Goal: Task Accomplishment & Management: Manage account settings

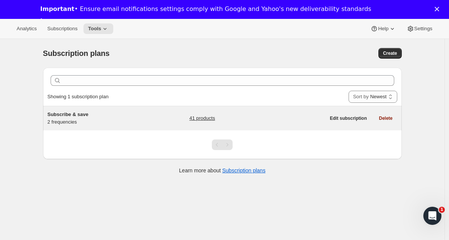
click at [208, 121] on link "41 products" at bounding box center [202, 119] width 26 height 8
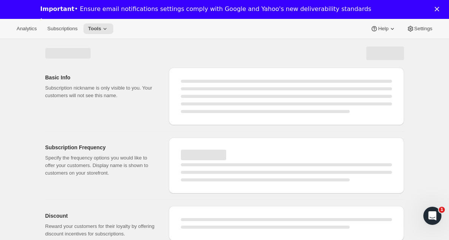
select select "WEEK"
select select "MONTH"
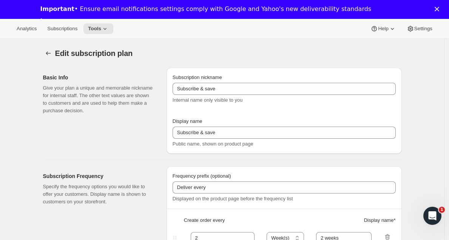
type input "1"
select select "MONTH"
type input "1 month"
type input "2"
type input "2 months"
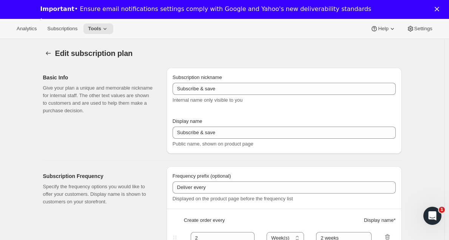
type input "10"
type input "Subscribe to recurring shipments to get 10% off"
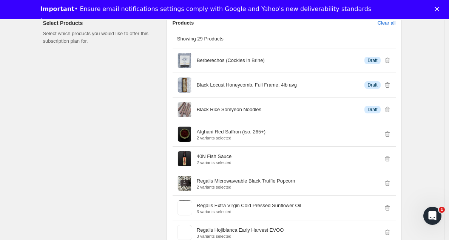
scroll to position [498, 0]
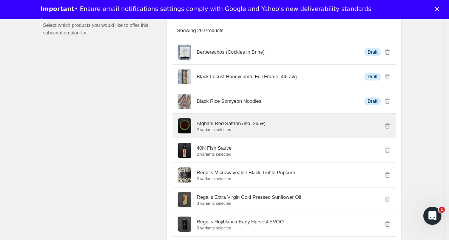
click at [215, 127] on p "Afghani Red Saffron (iso. 265+)" at bounding box center [231, 124] width 69 height 8
